Goal: Find specific page/section: Find specific page/section

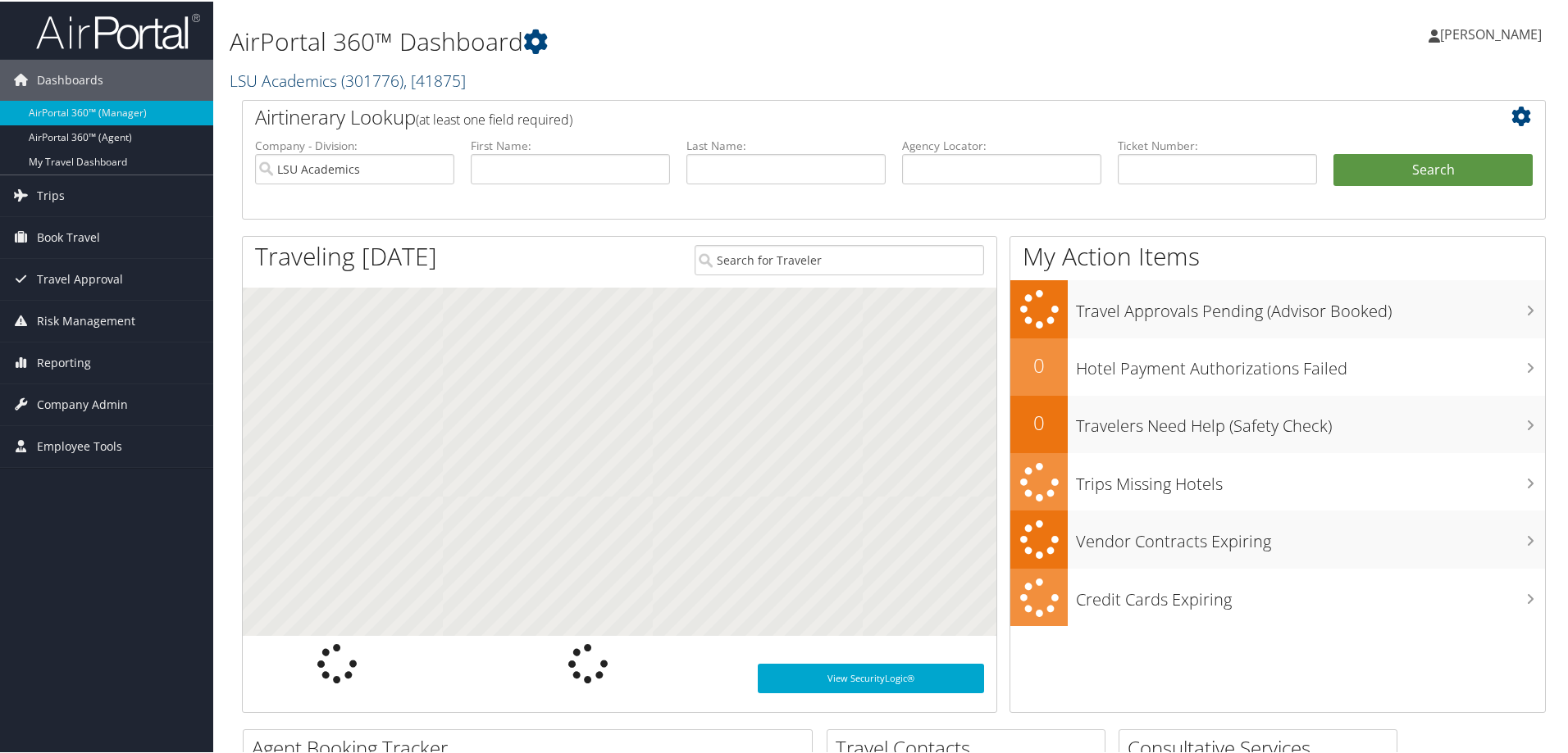
click at [298, 78] on link "LSU Academics ( 301776 ) , [ 41875 ]" at bounding box center [348, 78] width 236 height 22
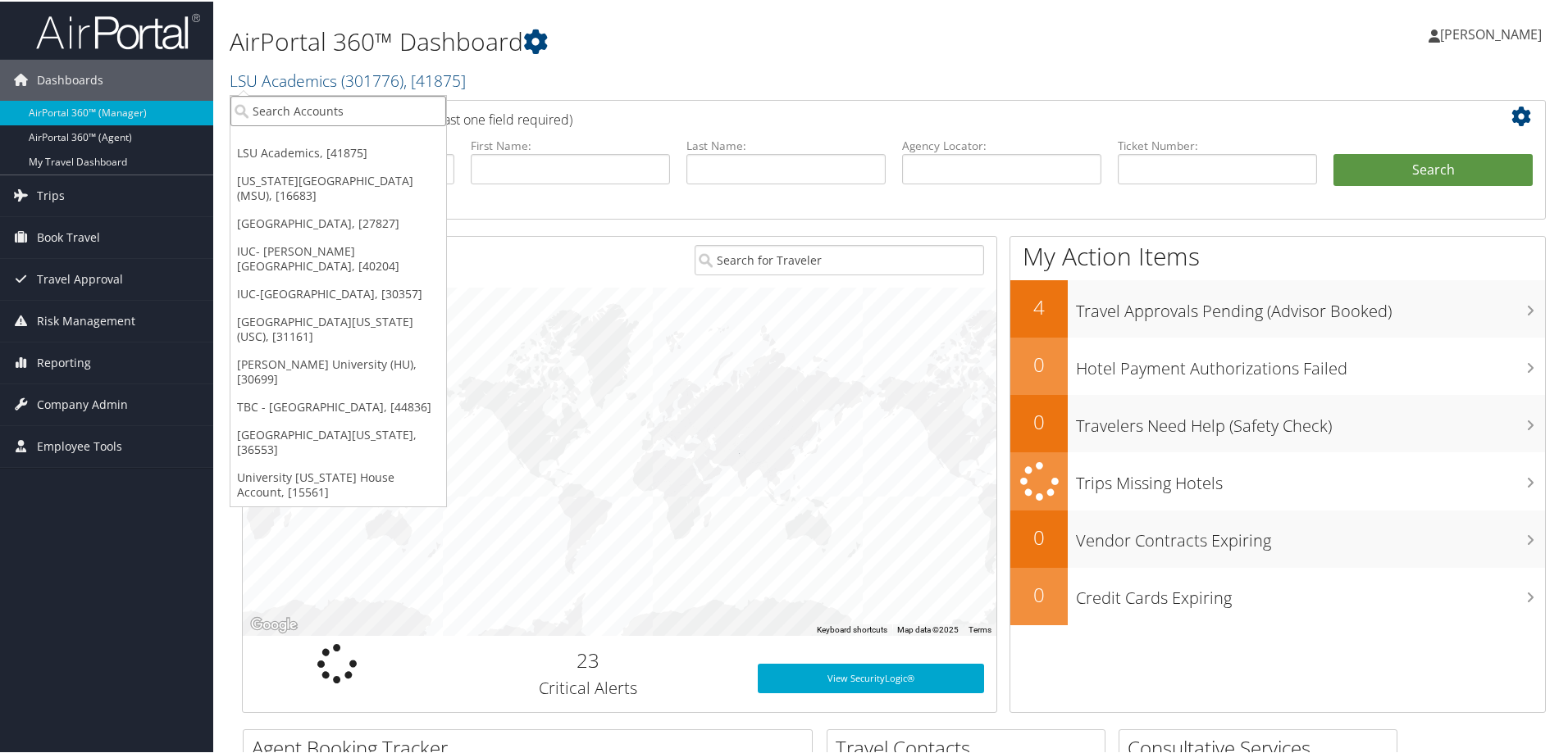
click at [274, 116] on input "search" at bounding box center [338, 110] width 216 height 31
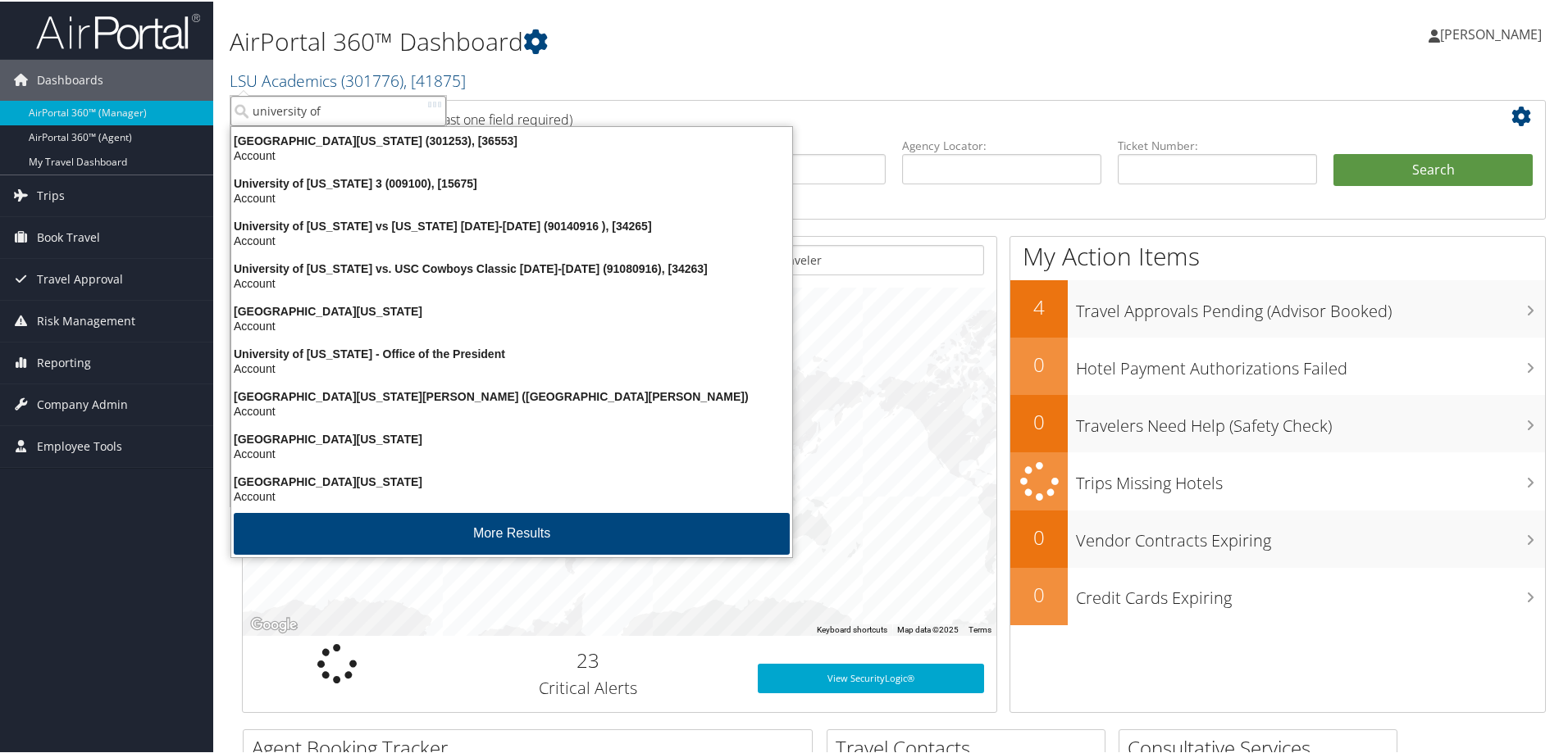
type input "university of v"
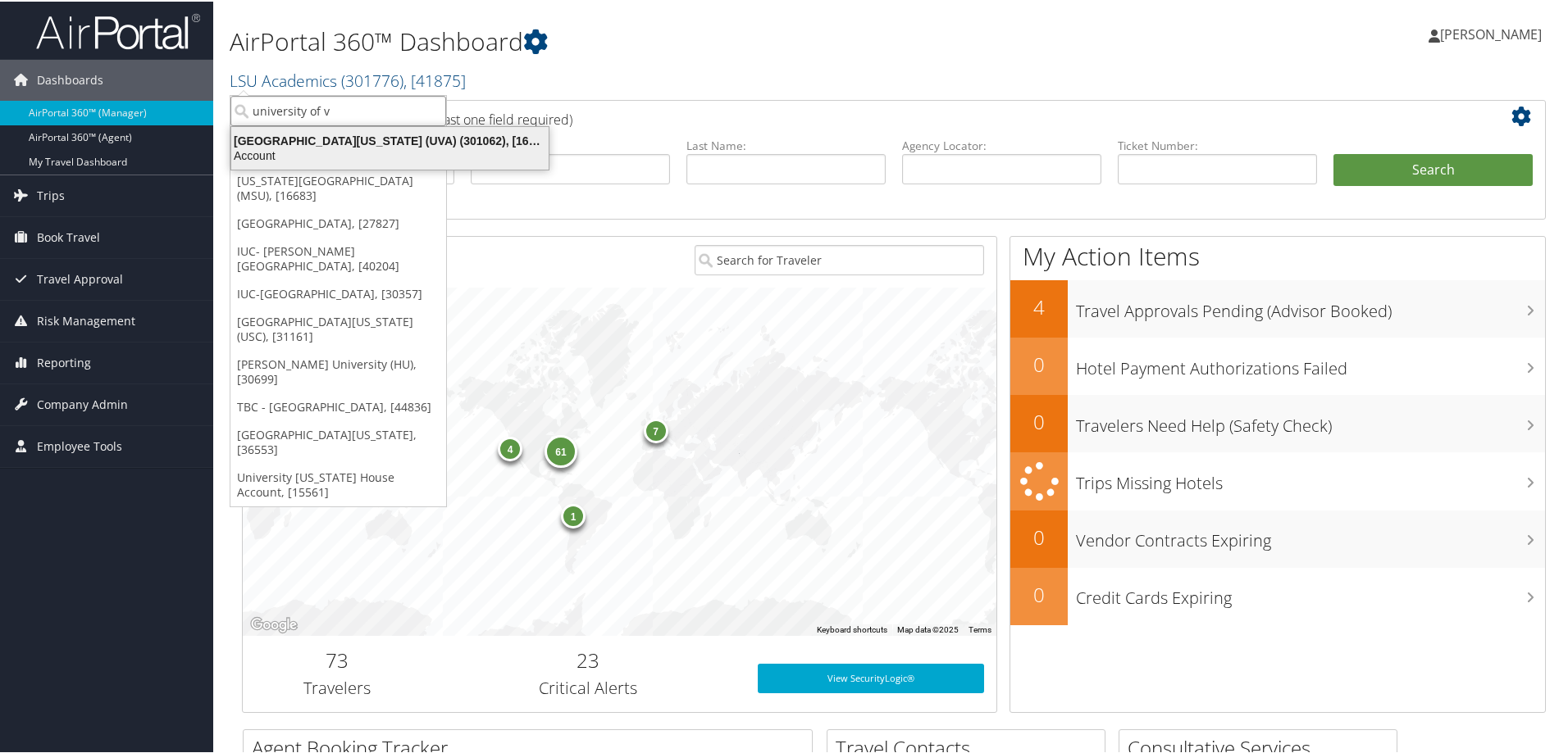
click at [261, 151] on div "Account" at bounding box center [390, 154] width 337 height 14
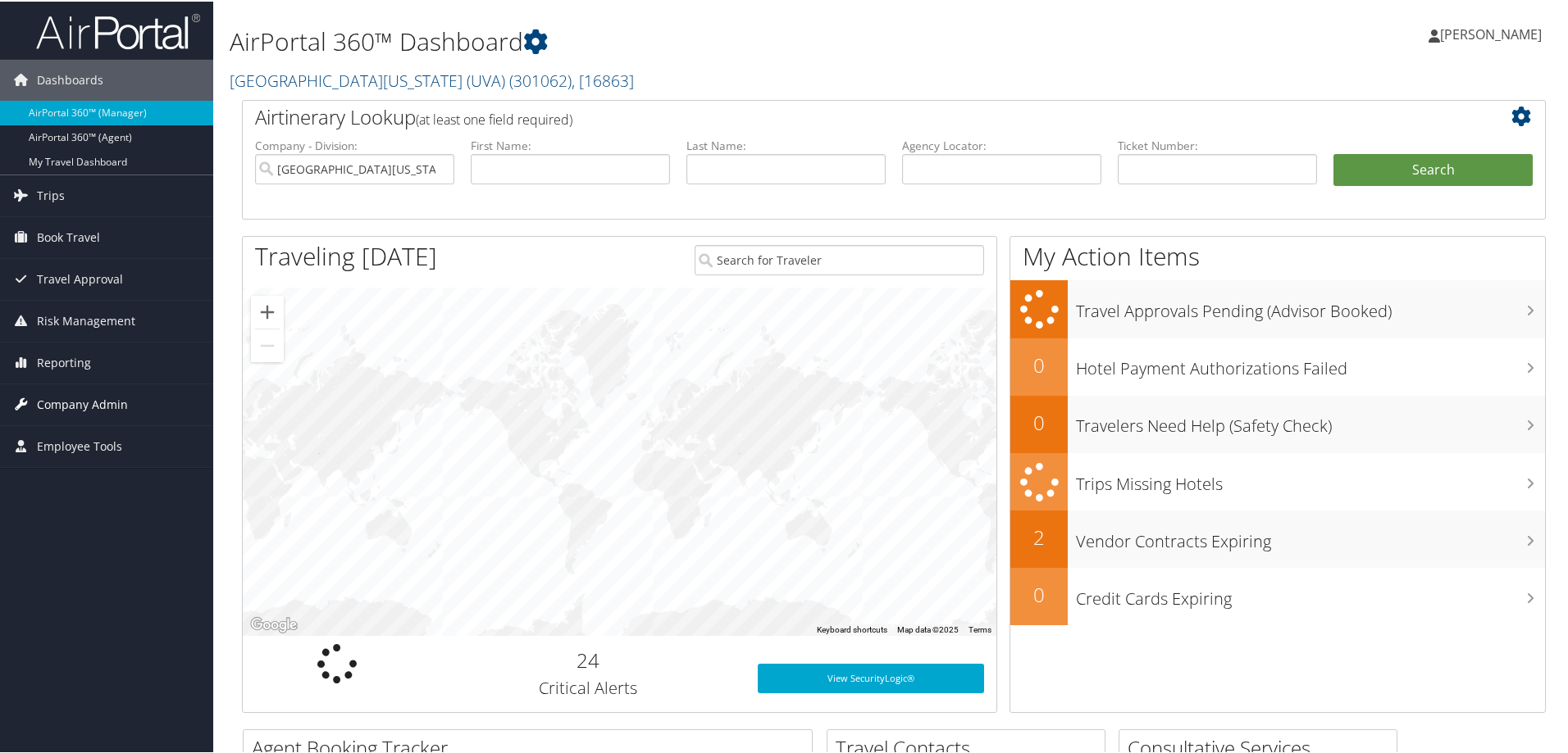
click at [57, 405] on span "Company Admin" at bounding box center [82, 403] width 91 height 41
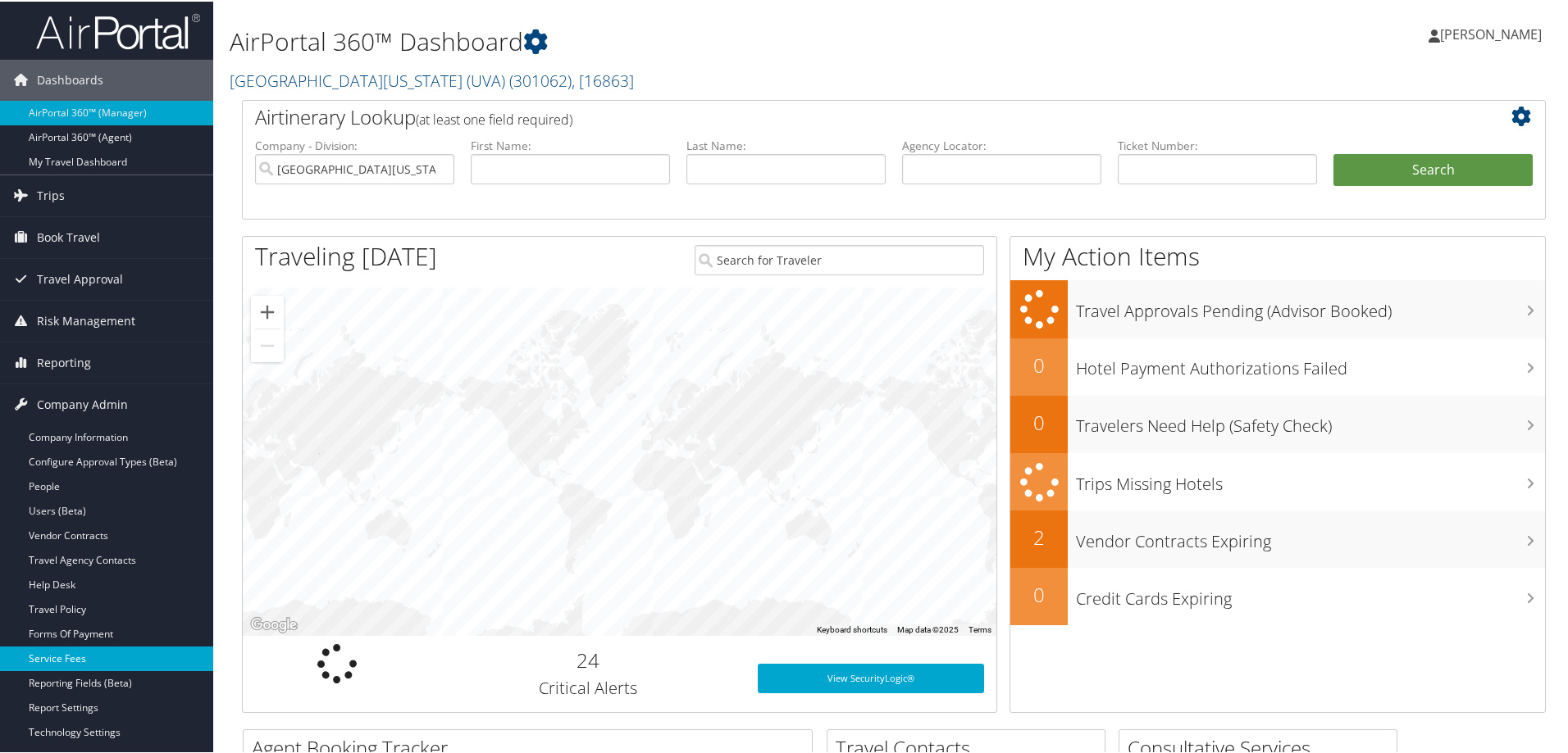
click at [52, 659] on link "Service Fees" at bounding box center [106, 658] width 213 height 25
